Goal: Subscribe to service/newsletter

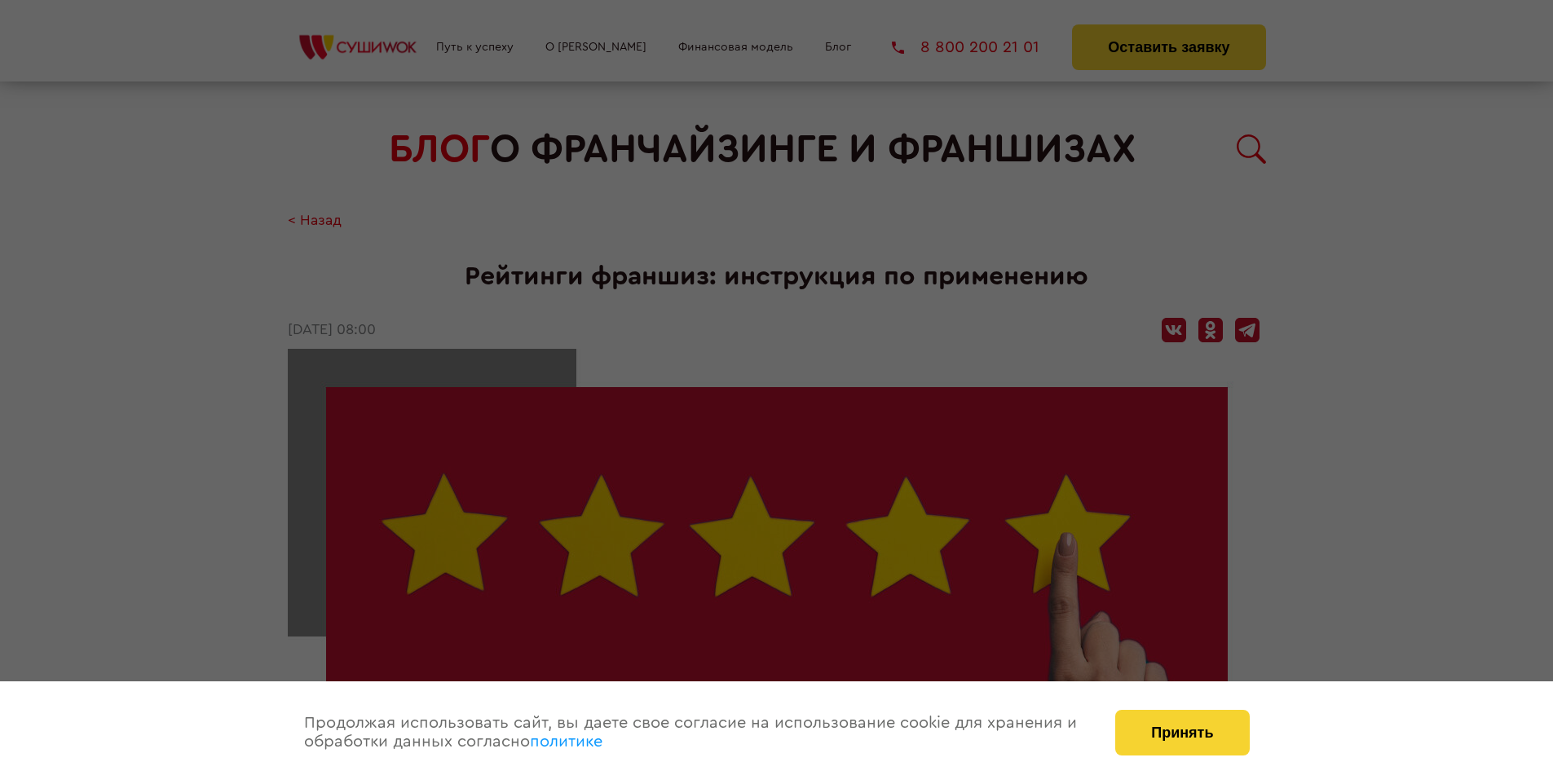
scroll to position [2436, 0]
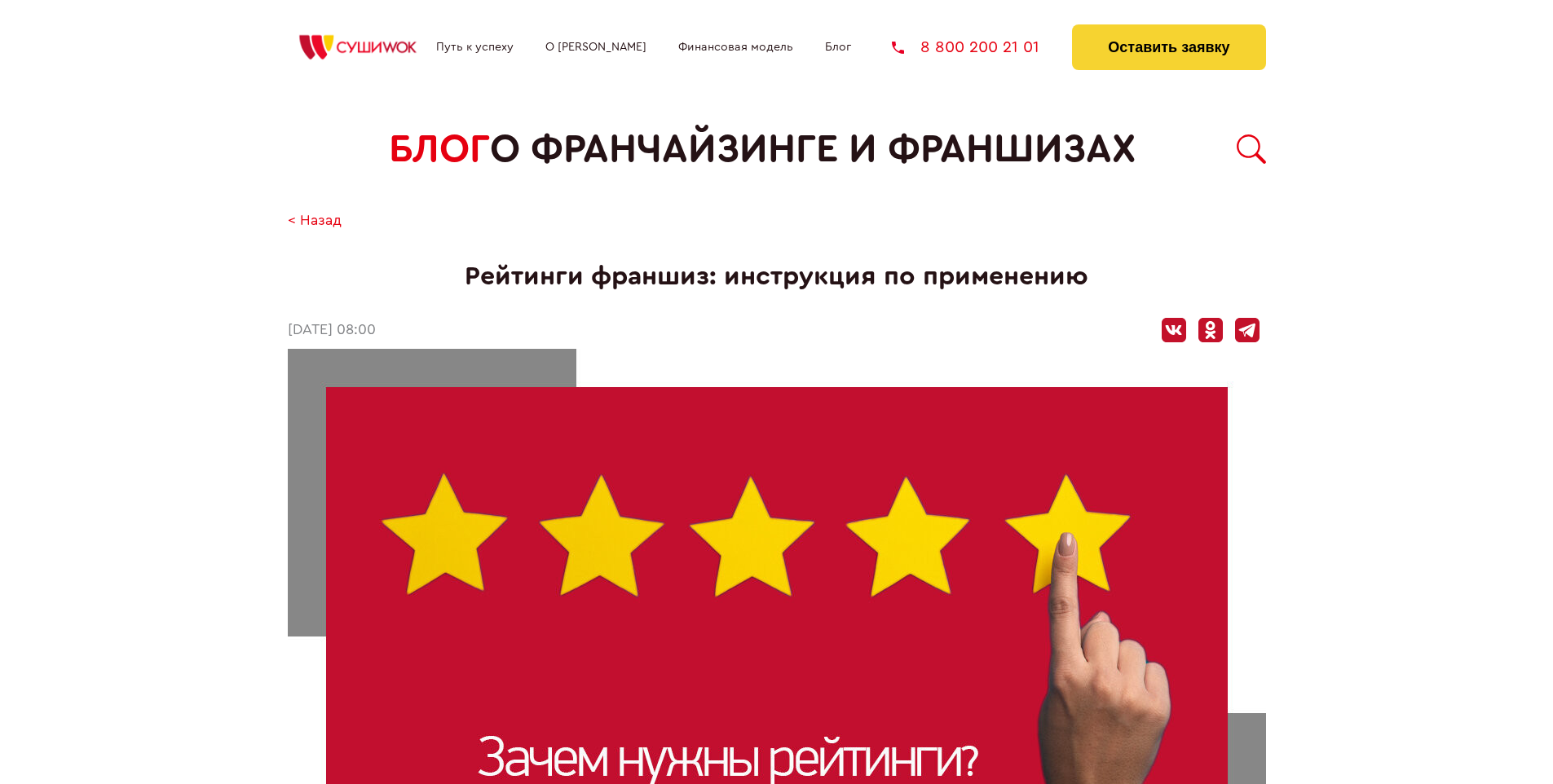
scroll to position [2436, 0]
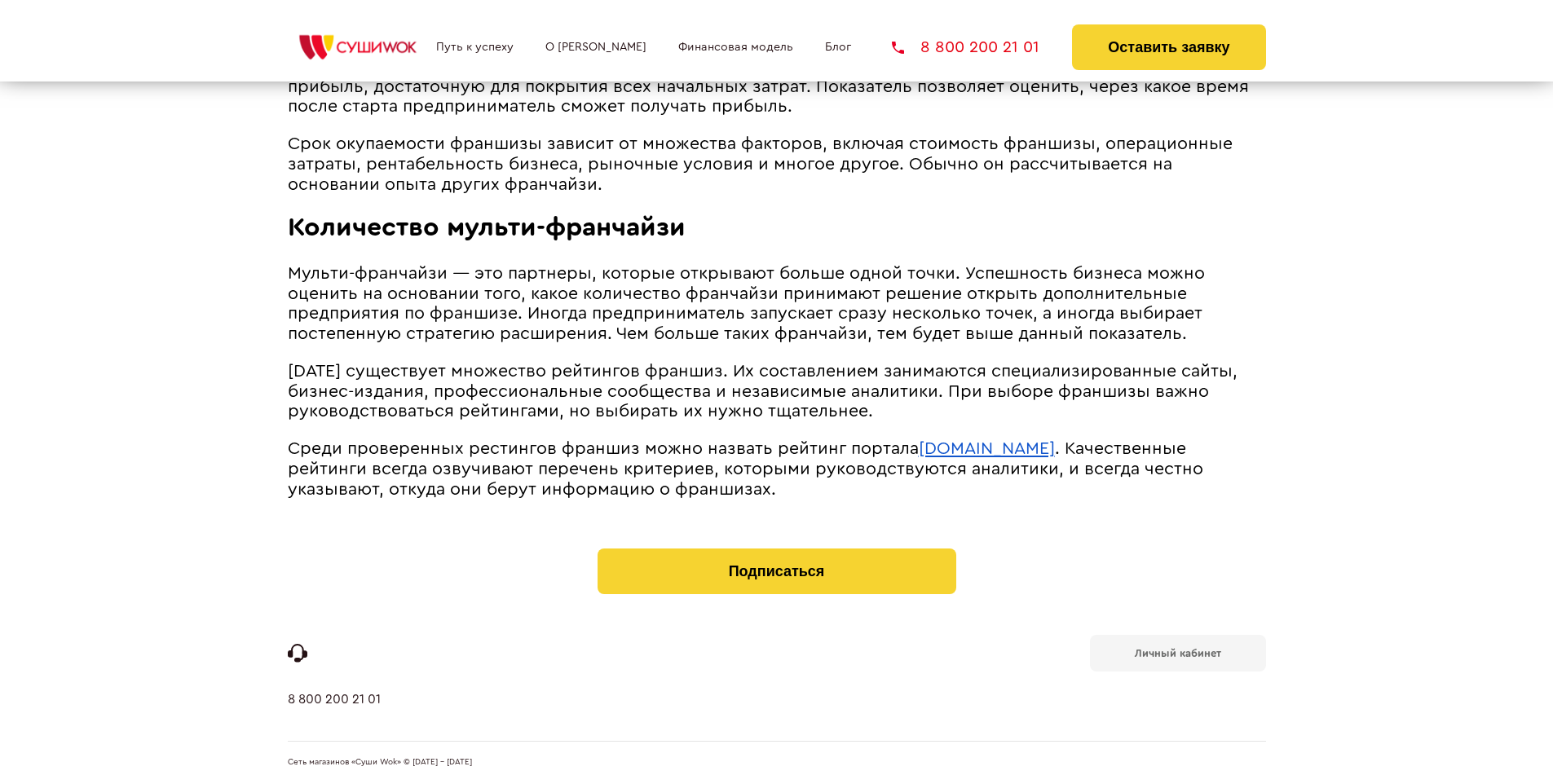
click at [1177, 652] on b "Личный кабинет" at bounding box center [1178, 653] width 86 height 11
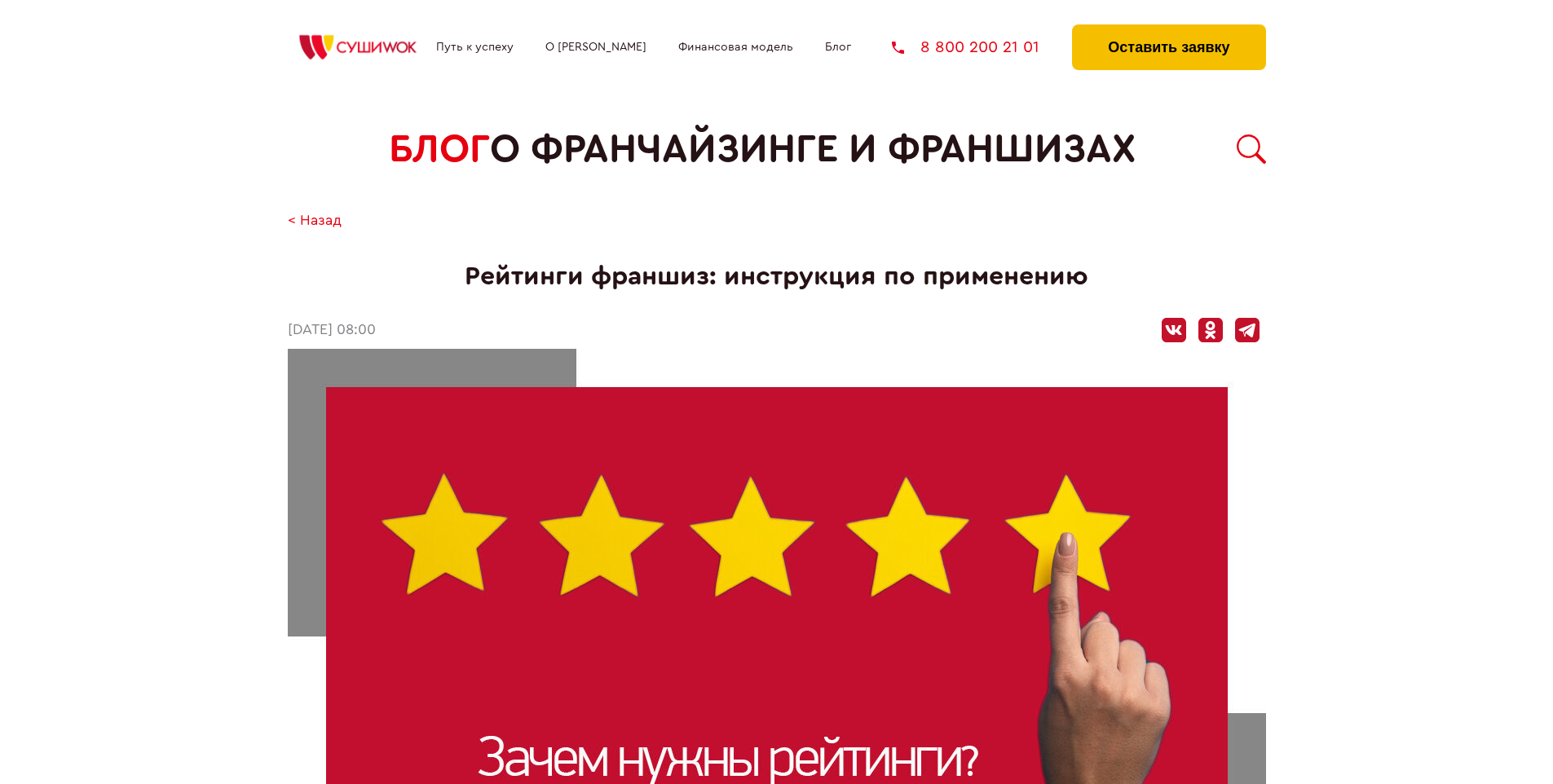
click at [1168, 29] on button "Оставить заявку" at bounding box center [1169, 48] width 193 height 46
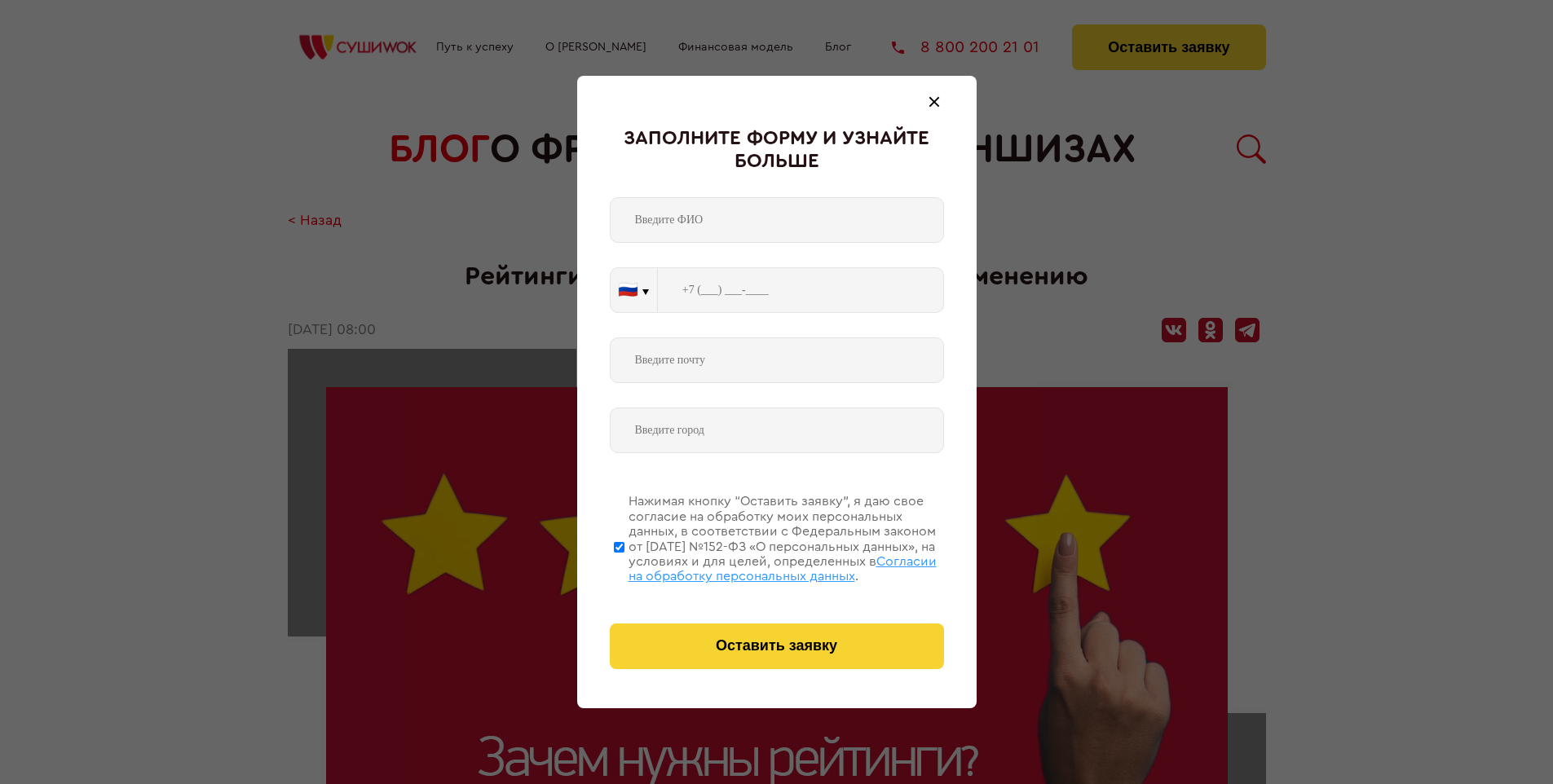
click at [755, 567] on span "Согласии на обработку персональных данных" at bounding box center [782, 569] width 308 height 28
click at [624, 567] on input "Нажимая кнопку “Оставить заявку”, я даю свое согласие на обработку моих персона…" at bounding box center [619, 547] width 11 height 130
checkbox input "false"
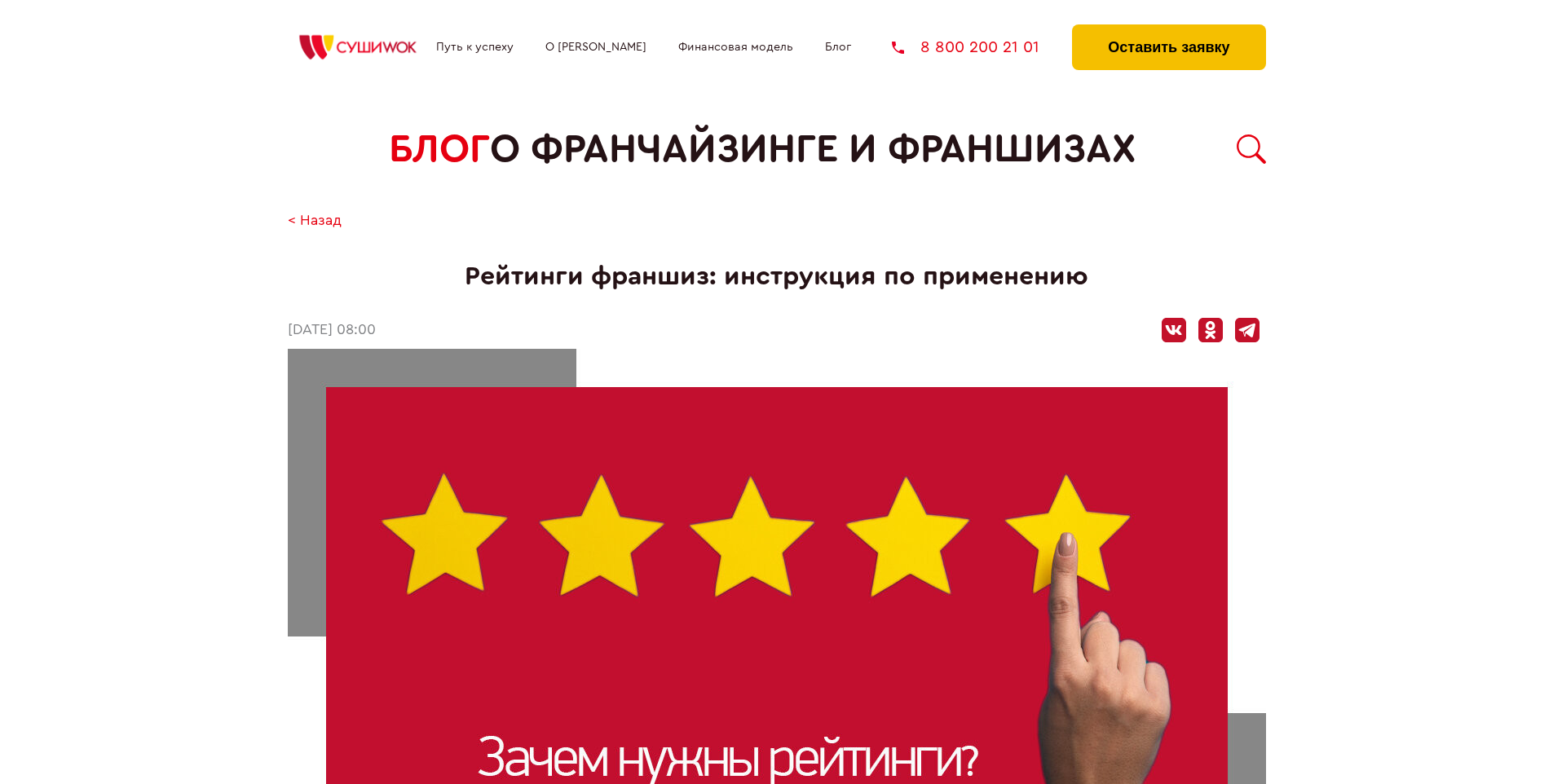
click at [1168, 29] on button "Оставить заявку" at bounding box center [1169, 48] width 193 height 46
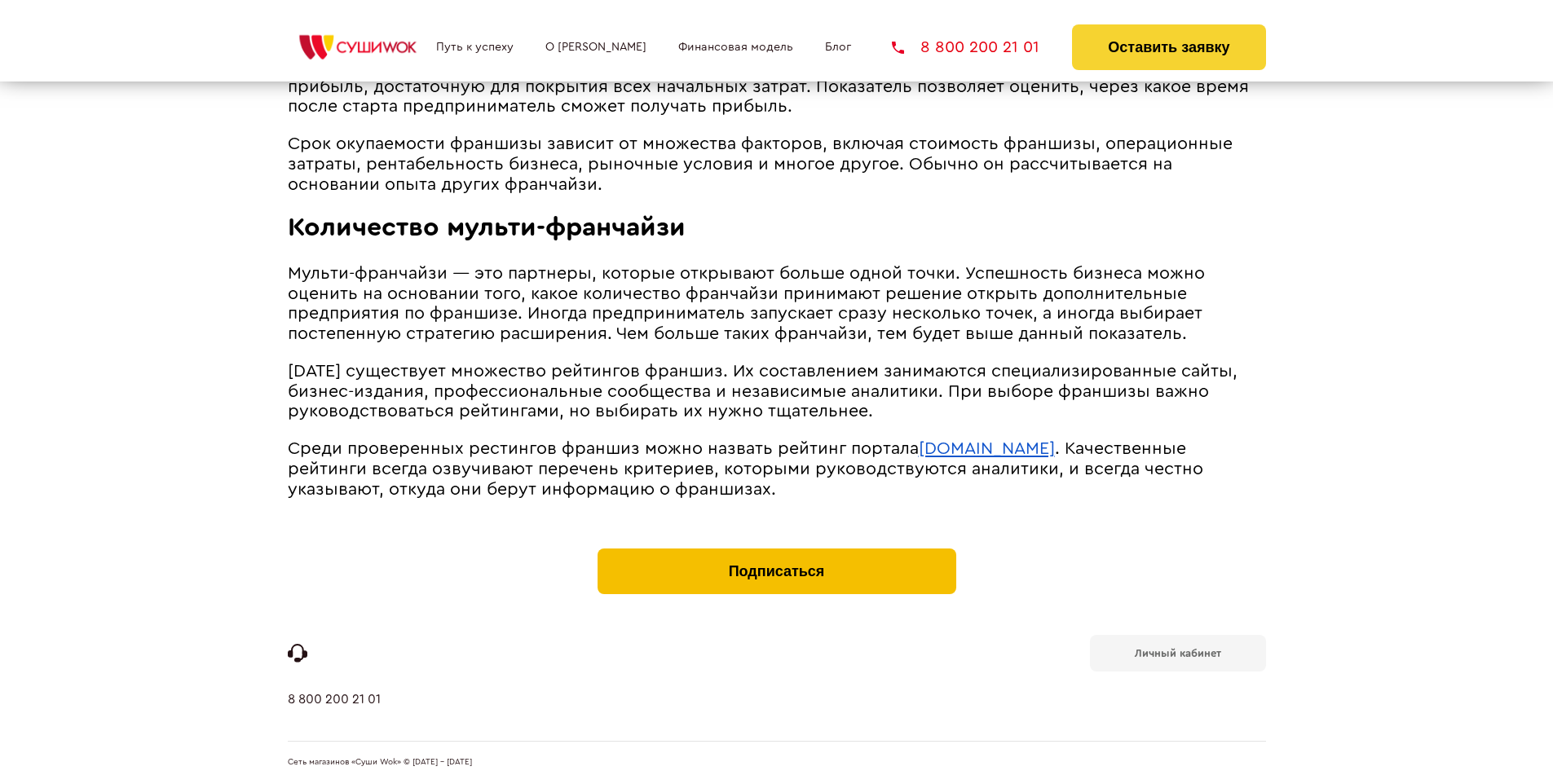
click at [776, 552] on button "Подписаться" at bounding box center [776, 571] width 359 height 46
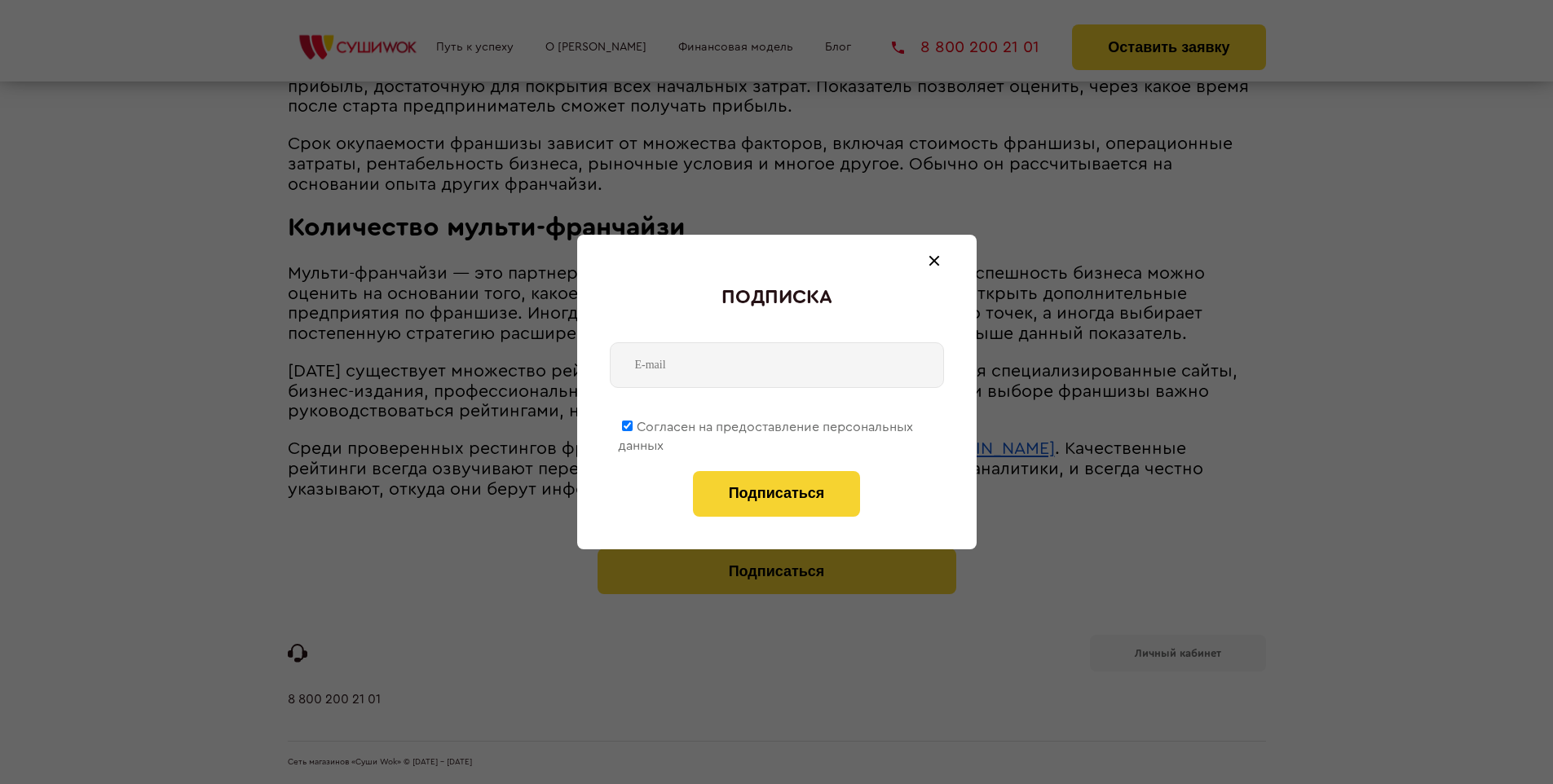
click at [766, 424] on span "Согласен на предоставление персональных данных" at bounding box center [765, 436] width 295 height 32
click at [633, 424] on input "Согласен на предоставление персональных данных" at bounding box center [627, 425] width 11 height 11
checkbox input "false"
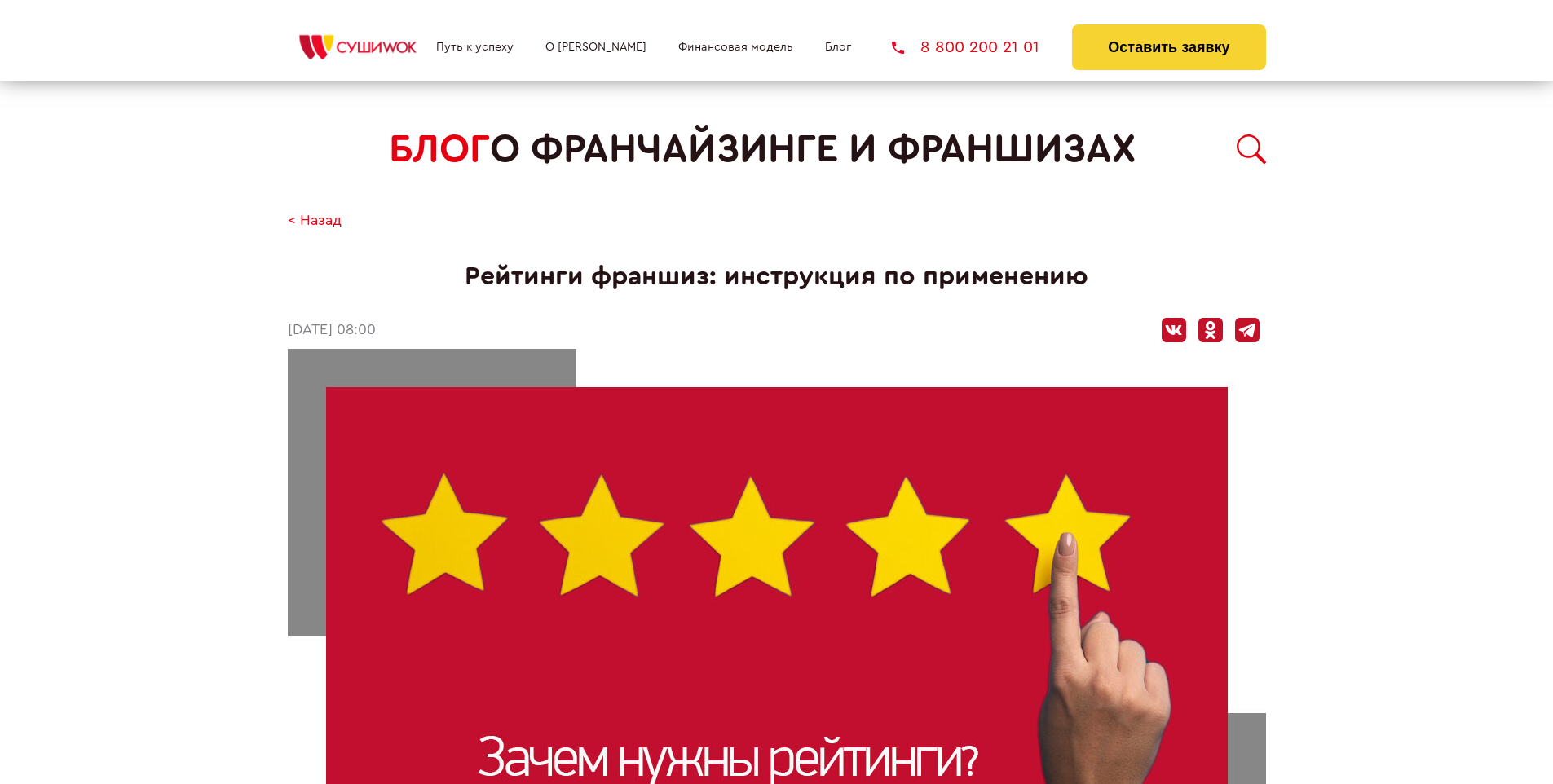
scroll to position [2436, 0]
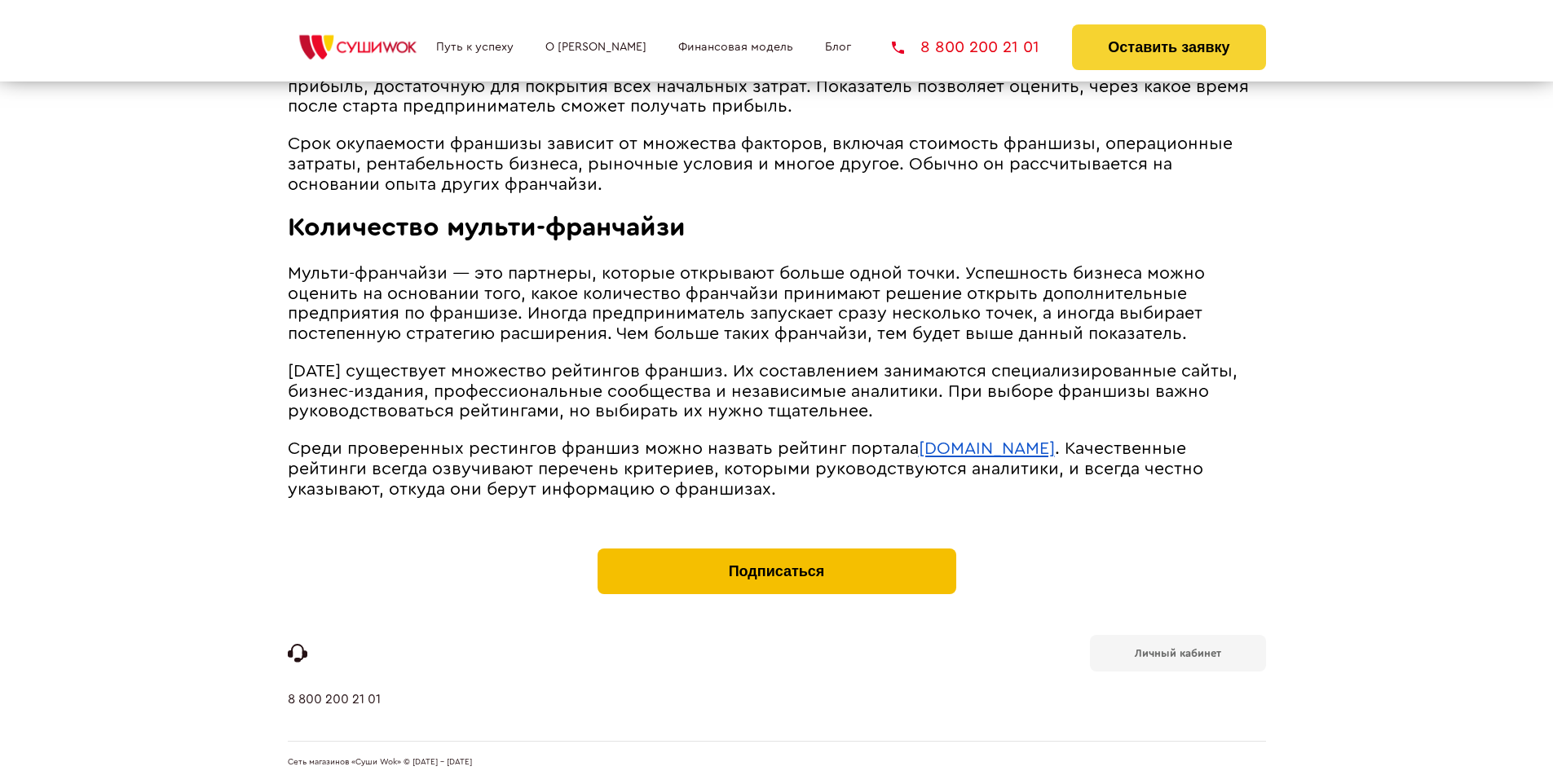
click at [776, 552] on button "Подписаться" at bounding box center [776, 571] width 359 height 46
